Goal: Book appointment/travel/reservation

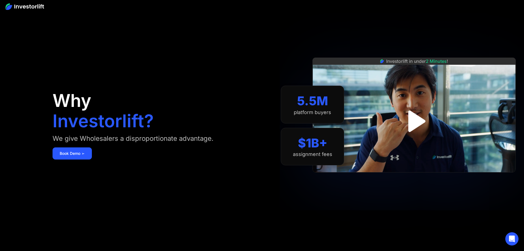
click at [423, 119] on img "open lightbox" at bounding box center [414, 120] width 39 height 39
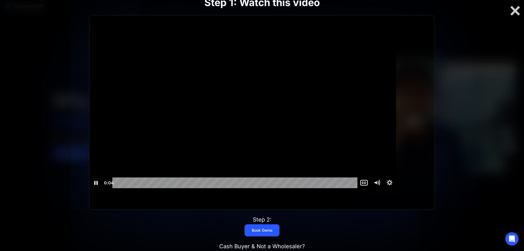
click at [274, 144] on div at bounding box center [242, 101] width 307 height 172
click at [234, 119] on div at bounding box center [242, 101] width 307 height 172
click at [104, 189] on icon "Pause" at bounding box center [95, 182] width 15 height 13
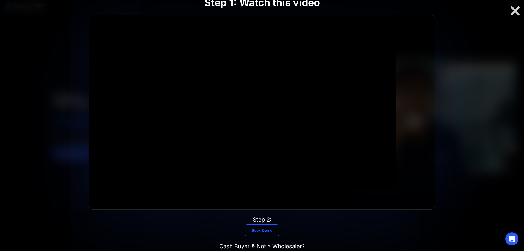
click at [259, 224] on link "Book Demo" at bounding box center [261, 230] width 35 height 12
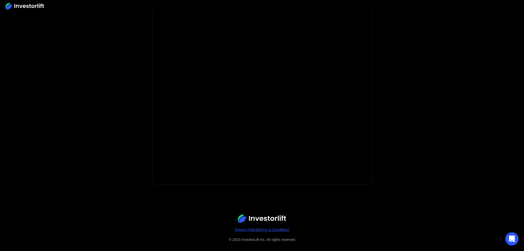
scroll to position [79, 0]
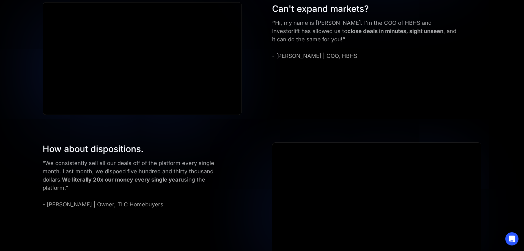
scroll to position [798, 0]
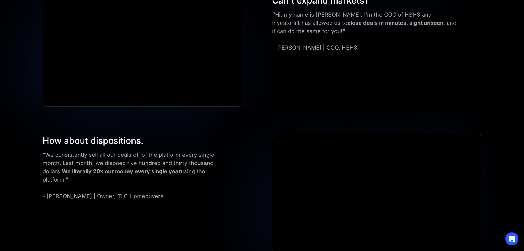
drag, startPoint x: 318, startPoint y: 175, endPoint x: 268, endPoint y: 152, distance: 55.2
drag, startPoint x: 316, startPoint y: 173, endPoint x: 288, endPoint y: 148, distance: 37.6
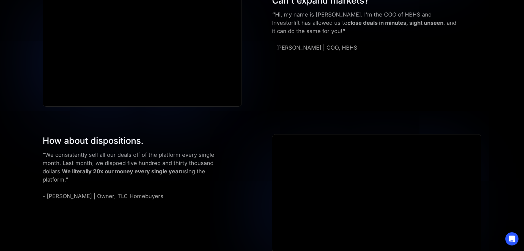
drag, startPoint x: 272, startPoint y: 148, endPoint x: 322, endPoint y: 172, distance: 55.6
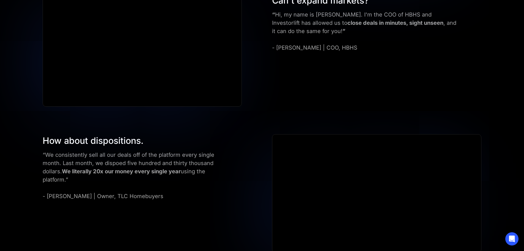
drag, startPoint x: 317, startPoint y: 175, endPoint x: 270, endPoint y: 142, distance: 57.7
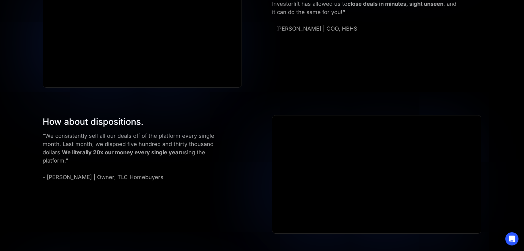
scroll to position [796, 0]
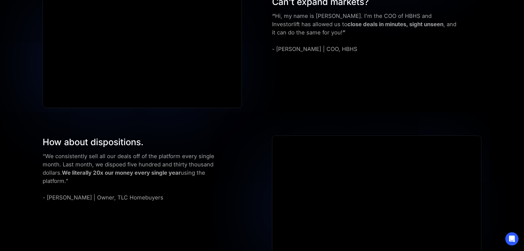
drag, startPoint x: 374, startPoint y: 193, endPoint x: 270, endPoint y: 137, distance: 118.4
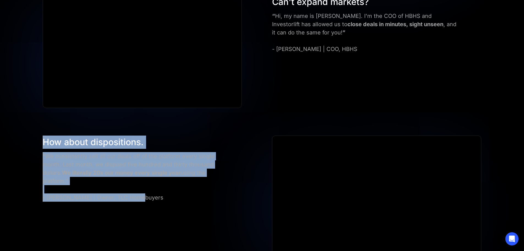
drag, startPoint x: 195, startPoint y: 85, endPoint x: 90, endPoint y: 23, distance: 121.4
click at [90, 135] on div "How about dispositions. “We consistently sell all our deals off of the platform…" at bounding box center [262, 194] width 472 height 118
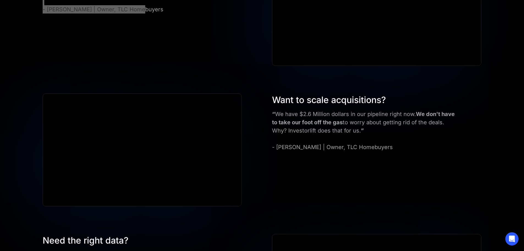
scroll to position [1016, 0]
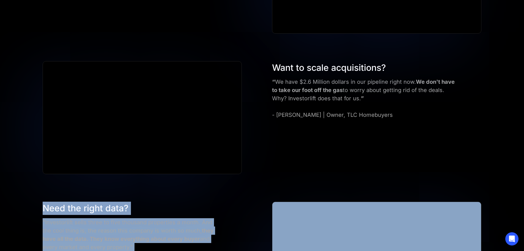
drag, startPoint x: 245, startPoint y: 167, endPoint x: 90, endPoint y: 23, distance: 210.9
drag, startPoint x: 186, startPoint y: 168, endPoint x: 86, endPoint y: 26, distance: 174.7
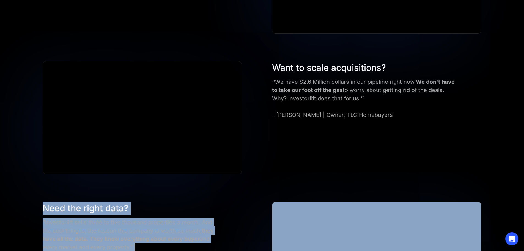
drag, startPoint x: 178, startPoint y: 167, endPoint x: 93, endPoint y: 20, distance: 169.9
drag, startPoint x: 92, startPoint y: 21, endPoint x: 93, endPoint y: 24, distance: 3.4
click at [92, 201] on div "Need the right data? "Investorlift sells three to five thousand properties a mo…" at bounding box center [148, 234] width 216 height 66
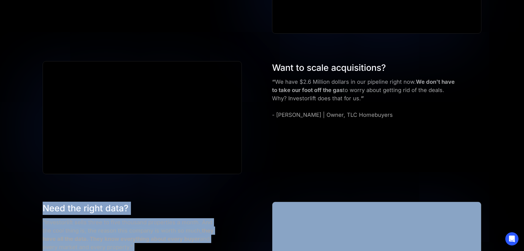
click at [92, 201] on div "Need the right data? "Investorlift sells three to five thousand properties a mo…" at bounding box center [148, 234] width 216 height 66
drag, startPoint x: 92, startPoint y: 25, endPoint x: 382, endPoint y: 160, distance: 319.4
drag, startPoint x: 180, startPoint y: 167, endPoint x: 88, endPoint y: 19, distance: 174.3
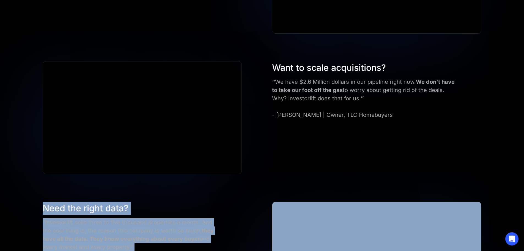
drag, startPoint x: 88, startPoint y: 20, endPoint x: 383, endPoint y: 162, distance: 327.1
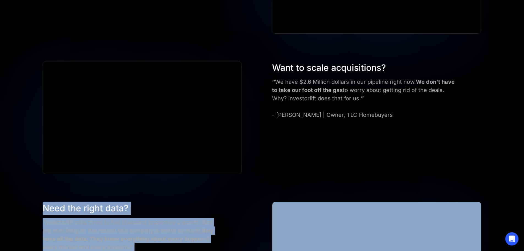
drag, startPoint x: 191, startPoint y: 165, endPoint x: 94, endPoint y: 23, distance: 171.9
drag, startPoint x: 93, startPoint y: 21, endPoint x: 383, endPoint y: 159, distance: 321.1
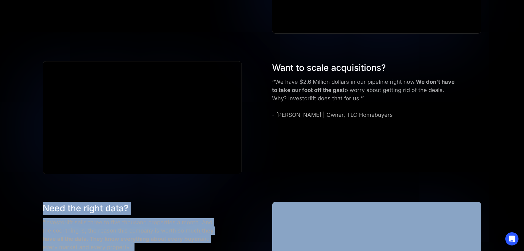
drag, startPoint x: 373, startPoint y: 156, endPoint x: 90, endPoint y: 22, distance: 312.9
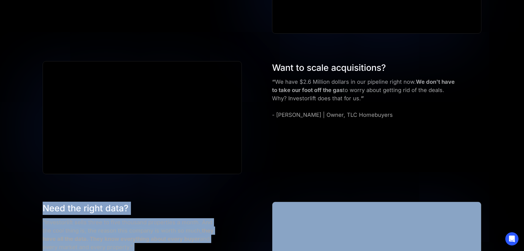
drag, startPoint x: 95, startPoint y: 25, endPoint x: 373, endPoint y: 176, distance: 316.4
drag, startPoint x: 179, startPoint y: 164, endPoint x: 94, endPoint y: 23, distance: 164.8
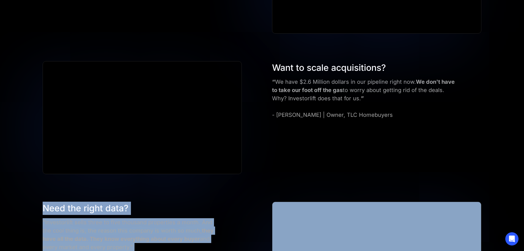
drag, startPoint x: 178, startPoint y: 170, endPoint x: 89, endPoint y: 26, distance: 168.8
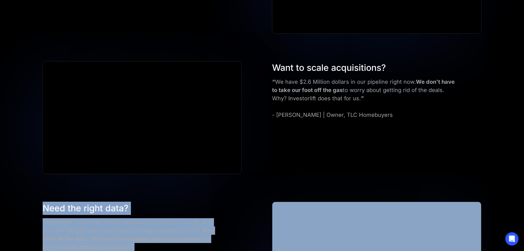
drag, startPoint x: 91, startPoint y: 25, endPoint x: 382, endPoint y: 165, distance: 323.4
drag, startPoint x: 381, startPoint y: 159, endPoint x: 91, endPoint y: 22, distance: 320.5
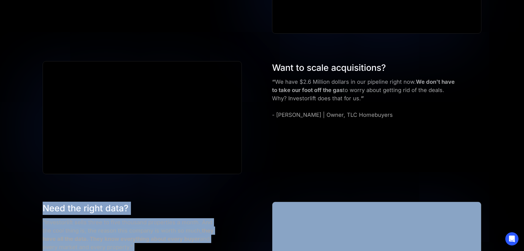
drag, startPoint x: 92, startPoint y: 23, endPoint x: 393, endPoint y: 162, distance: 332.0
drag, startPoint x: 180, startPoint y: 165, endPoint x: 83, endPoint y: 26, distance: 169.1
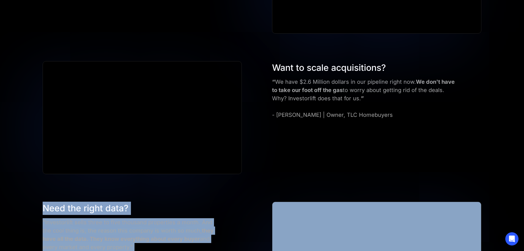
drag, startPoint x: 99, startPoint y: 25, endPoint x: 385, endPoint y: 168, distance: 319.4
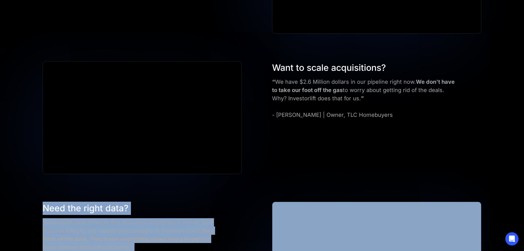
drag, startPoint x: 368, startPoint y: 157, endPoint x: 87, endPoint y: 22, distance: 312.1
drag, startPoint x: 87, startPoint y: 22, endPoint x: 395, endPoint y: 163, distance: 339.0
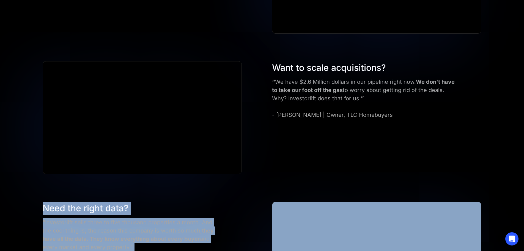
drag, startPoint x: 189, startPoint y: 167, endPoint x: 73, endPoint y: 21, distance: 186.5
drag, startPoint x: 81, startPoint y: 22, endPoint x: 375, endPoint y: 162, distance: 326.1
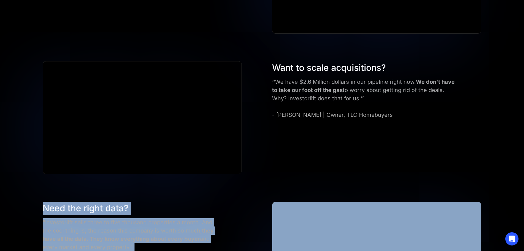
drag, startPoint x: 179, startPoint y: 164, endPoint x: 89, endPoint y: 20, distance: 169.8
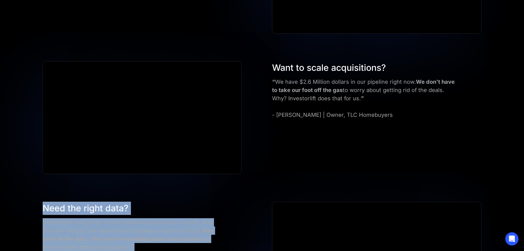
drag, startPoint x: 202, startPoint y: 101, endPoint x: 94, endPoint y: 20, distance: 134.5
click at [93, 201] on div "Need the right data? "Investorlift sells three to five thousand properties a mo…" at bounding box center [148, 234] width 216 height 66
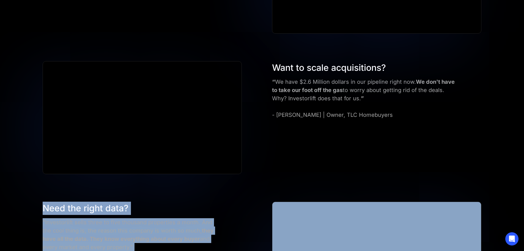
drag, startPoint x: 93, startPoint y: 25, endPoint x: 374, endPoint y: 164, distance: 313.6
drag, startPoint x: 374, startPoint y: 158, endPoint x: 88, endPoint y: 20, distance: 317.8
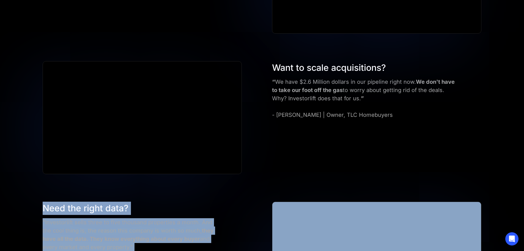
drag, startPoint x: 89, startPoint y: 21, endPoint x: 234, endPoint y: 162, distance: 202.3
drag, startPoint x: 186, startPoint y: 168, endPoint x: 89, endPoint y: 27, distance: 171.3
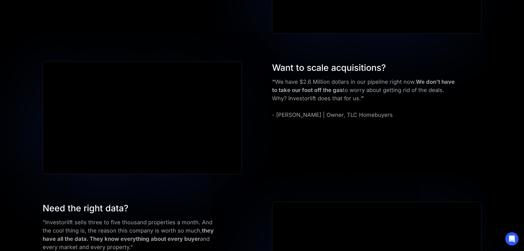
drag, startPoint x: 96, startPoint y: 23, endPoint x: 90, endPoint y: 24, distance: 6.1
click at [95, 201] on div "Need the right data? "Investorlift sells three to five thousand properties a mo…" at bounding box center [148, 234] width 216 height 66
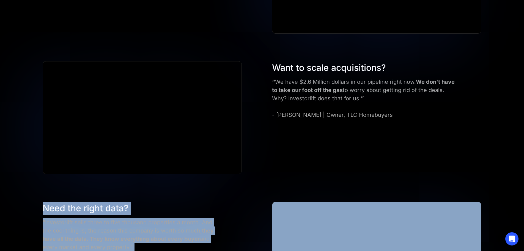
drag, startPoint x: 94, startPoint y: 23, endPoint x: 398, endPoint y: 159, distance: 332.6
drag, startPoint x: 174, startPoint y: 164, endPoint x: 80, endPoint y: 20, distance: 171.8
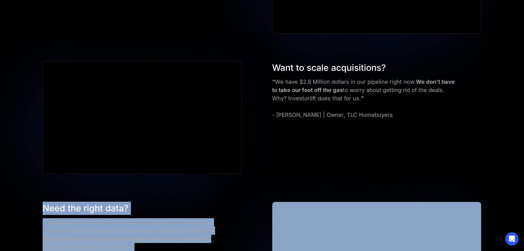
drag, startPoint x: 95, startPoint y: 25, endPoint x: 400, endPoint y: 160, distance: 333.2
drag, startPoint x: 400, startPoint y: 160, endPoint x: 392, endPoint y: 161, distance: 7.5
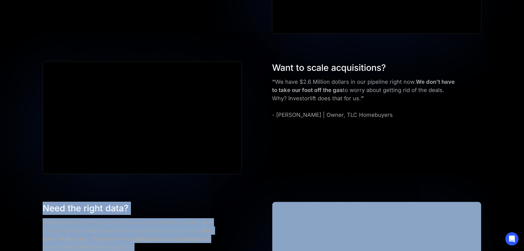
drag, startPoint x: 177, startPoint y: 165, endPoint x: 95, endPoint y: 27, distance: 160.8
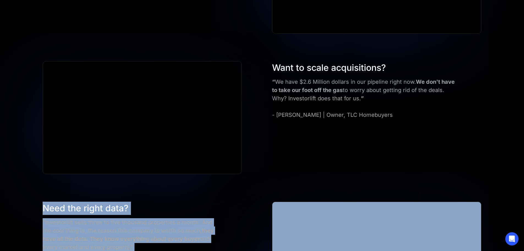
drag, startPoint x: 91, startPoint y: 26, endPoint x: 372, endPoint y: 150, distance: 307.1
drag, startPoint x: 376, startPoint y: 156, endPoint x: 90, endPoint y: 26, distance: 314.9
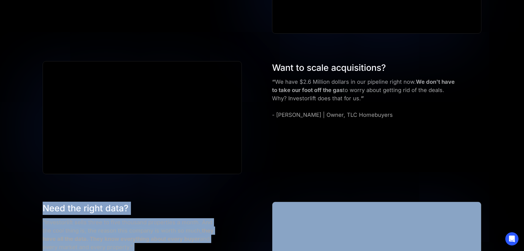
drag, startPoint x: 95, startPoint y: 24, endPoint x: 382, endPoint y: 160, distance: 317.4
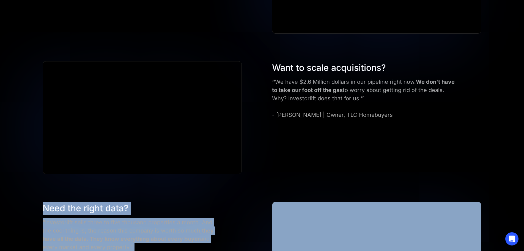
drag, startPoint x: 370, startPoint y: 157, endPoint x: 87, endPoint y: 29, distance: 311.4
drag, startPoint x: 91, startPoint y: 24, endPoint x: 369, endPoint y: 161, distance: 309.9
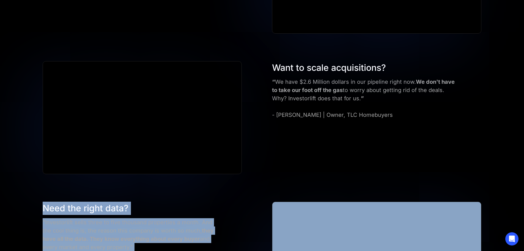
drag, startPoint x: 372, startPoint y: 157, endPoint x: 81, endPoint y: 30, distance: 317.4
drag, startPoint x: 96, startPoint y: 26, endPoint x: 395, endPoint y: 155, distance: 325.8
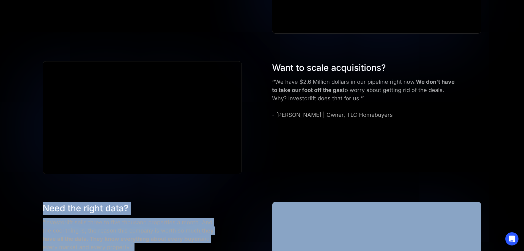
drag, startPoint x: 182, startPoint y: 164, endPoint x: 88, endPoint y: 24, distance: 168.5
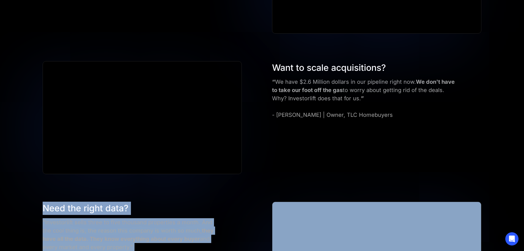
drag, startPoint x: 95, startPoint y: 26, endPoint x: 393, endPoint y: 164, distance: 328.5
drag, startPoint x: 376, startPoint y: 156, endPoint x: 80, endPoint y: 28, distance: 323.4
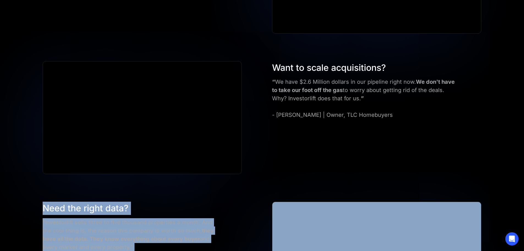
drag, startPoint x: 94, startPoint y: 23, endPoint x: 395, endPoint y: 162, distance: 331.2
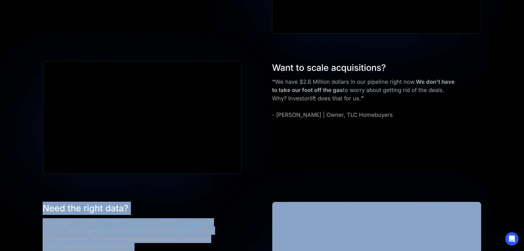
drag, startPoint x: 376, startPoint y: 156, endPoint x: 80, endPoint y: 19, distance: 325.6
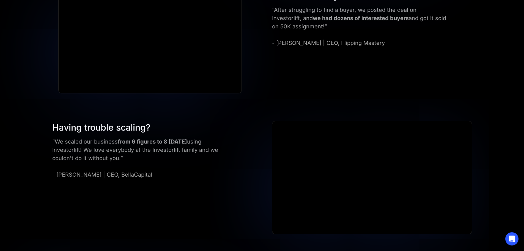
scroll to position [521, 0]
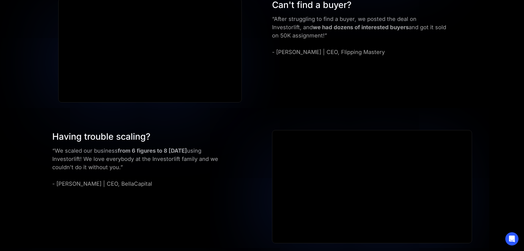
drag, startPoint x: 208, startPoint y: 121, endPoint x: 90, endPoint y: 63, distance: 131.5
click at [90, 130] on div "Having trouble scaling? “We scaled our business from 6 figures to 8 in one year…" at bounding box center [262, 186] width 453 height 113
click at [89, 130] on div "Having trouble scaling? “We scaled our business from 6 figures to 8 in one year…" at bounding box center [262, 186] width 453 height 113
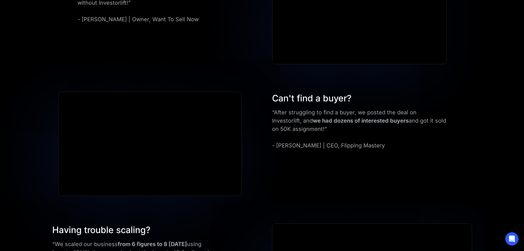
scroll to position [411, 0]
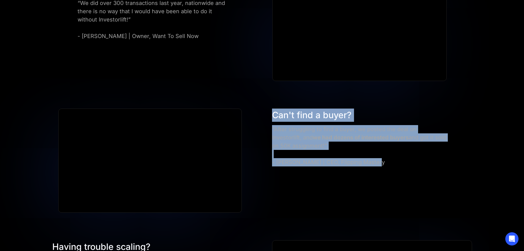
drag, startPoint x: 375, startPoint y: 115, endPoint x: 267, endPoint y: 64, distance: 119.3
click at [267, 108] on div "Can't find a buyer? “After struggling to find a buyer, we posted the deal on In…" at bounding box center [262, 160] width 441 height 104
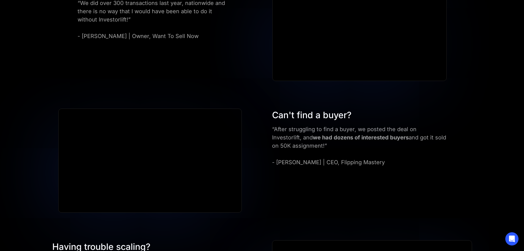
click at [260, 108] on div "Can't find a buyer? “After struggling to find a buyer, we posted the deal on In…" at bounding box center [262, 160] width 441 height 104
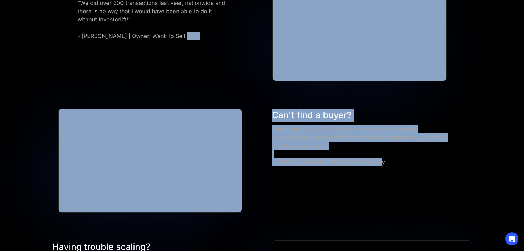
drag, startPoint x: 260, startPoint y: 64, endPoint x: 368, endPoint y: 111, distance: 118.0
click at [368, 111] on div "Can't find a buyer? “After struggling to find a buyer, we posted the deal on In…" at bounding box center [262, 160] width 441 height 104
click at [263, 134] on div "Can't find a buyer? “After struggling to find a buyer, we posted the deal on In…" at bounding box center [262, 160] width 441 height 104
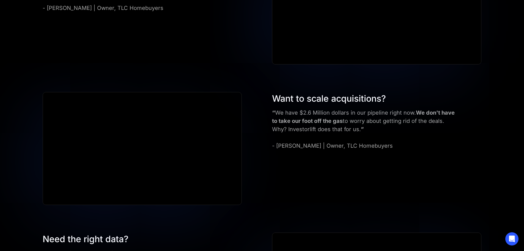
scroll to position [1016, 0]
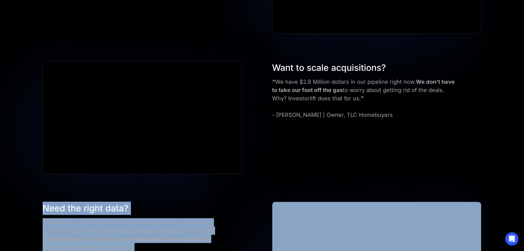
drag, startPoint x: 206, startPoint y: 171, endPoint x: 84, endPoint y: 26, distance: 189.4
drag, startPoint x: 391, startPoint y: 157, endPoint x: 83, endPoint y: 22, distance: 336.6
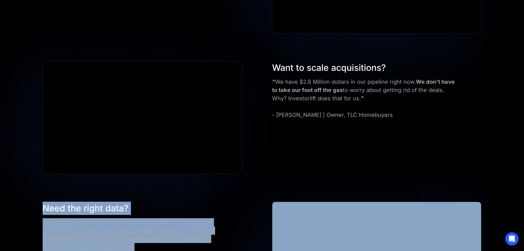
drag, startPoint x: 179, startPoint y: 163, endPoint x: 86, endPoint y: 25, distance: 166.4
drag, startPoint x: 371, startPoint y: 156, endPoint x: 67, endPoint y: 23, distance: 331.4
